Goal: Subscribe to service/newsletter

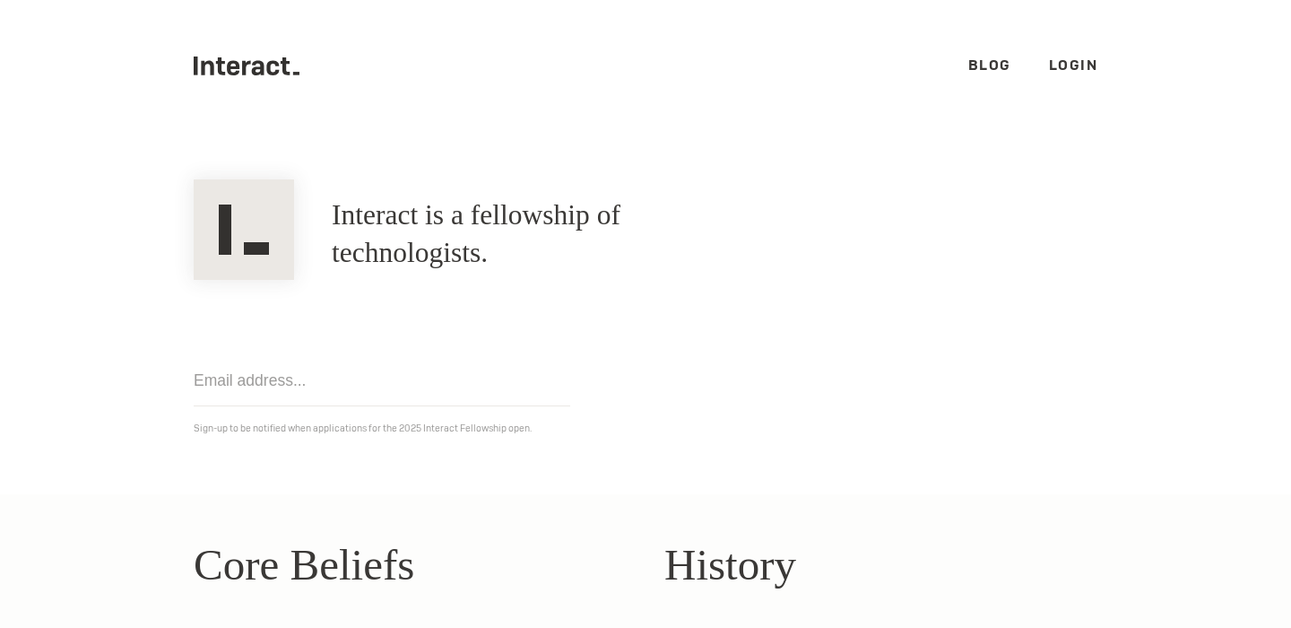
click at [269, 66] on icon at bounding box center [272, 67] width 13 height 15
click at [392, 393] on input "email" at bounding box center [382, 380] width 377 height 51
type input "mackenzie.loy@gmail.com"
click input "Get notified" at bounding box center [0, 0] width 0 height 0
click at [984, 58] on link "Blog" at bounding box center [989, 65] width 43 height 19
